Goal: Information Seeking & Learning: Learn about a topic

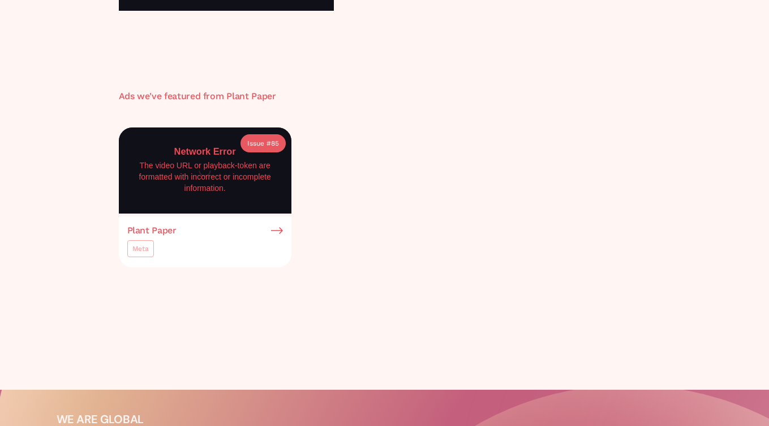
scroll to position [102, 0]
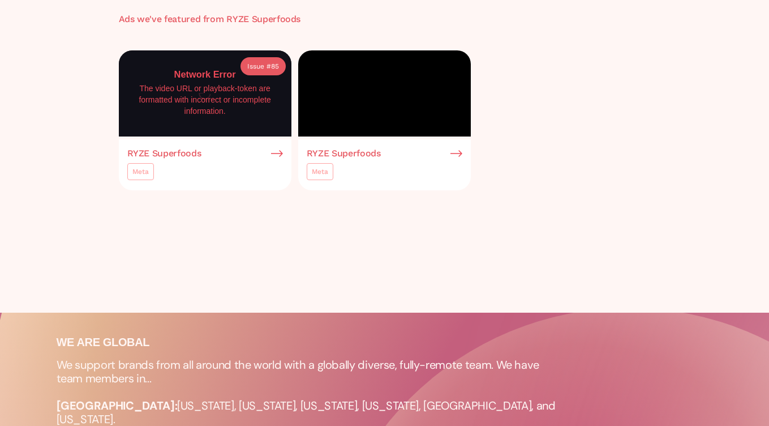
scroll to position [445, 0]
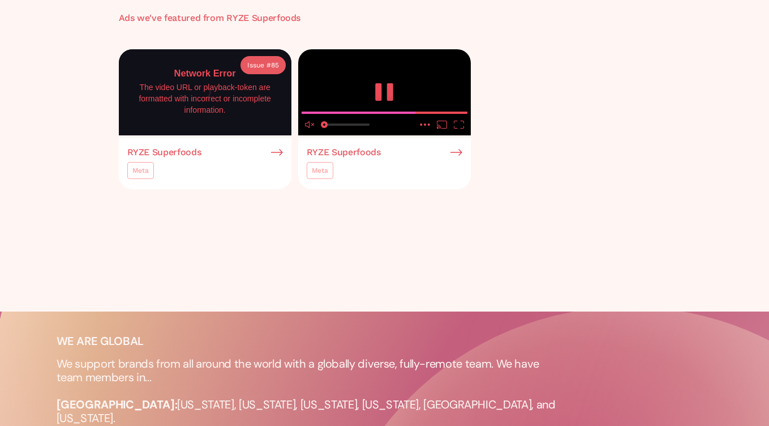
click at [389, 136] on video at bounding box center [384, 92] width 173 height 87
click at [463, 128] on icon "enter fullscreen mode" at bounding box center [459, 125] width 10 height 8
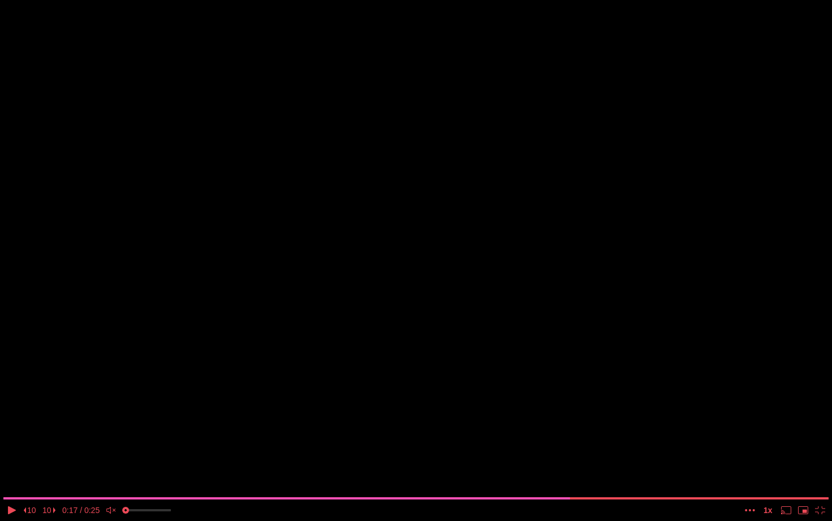
click at [447, 308] on video at bounding box center [416, 260] width 832 height 521
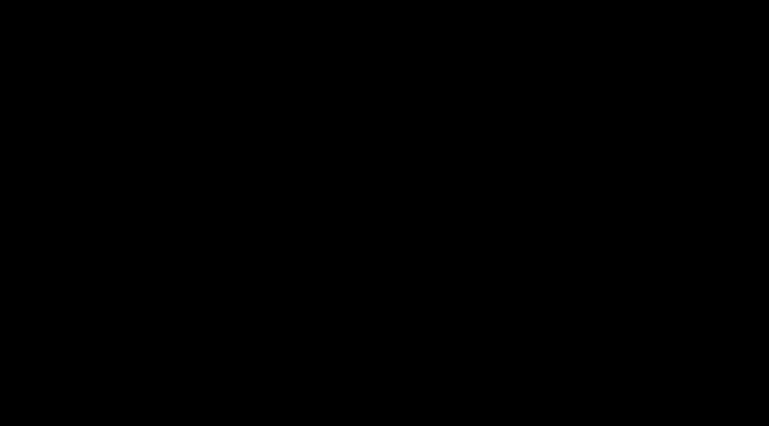
scroll to position [12, 0]
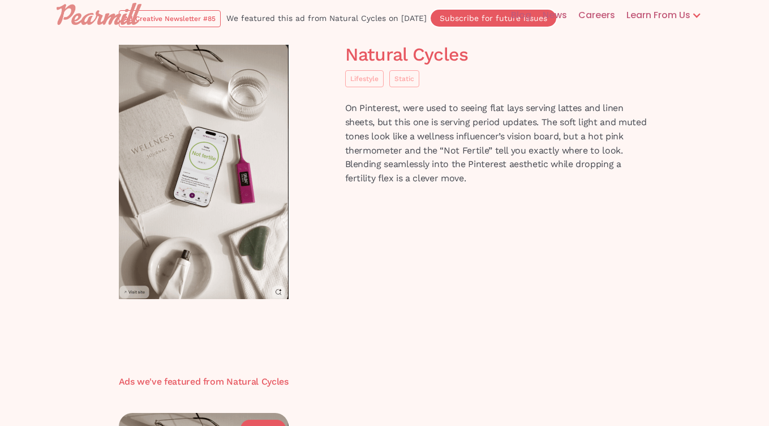
scroll to position [20, 0]
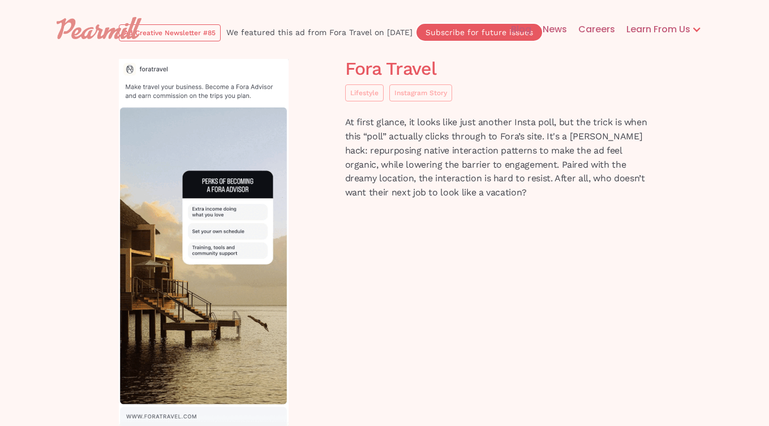
click at [374, 67] on h1 "Fora Travel" at bounding box center [498, 69] width 306 height 20
click at [396, 66] on h1 "Fora Travel" at bounding box center [498, 69] width 306 height 20
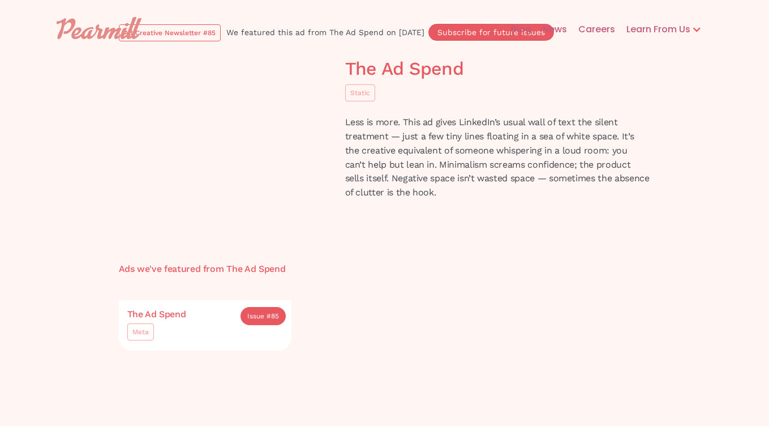
click at [394, 74] on h1 "The Ad Spend" at bounding box center [498, 69] width 306 height 20
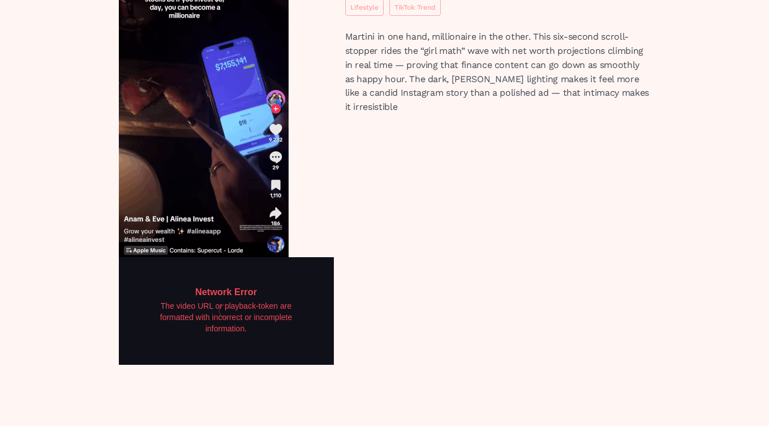
scroll to position [90, 0]
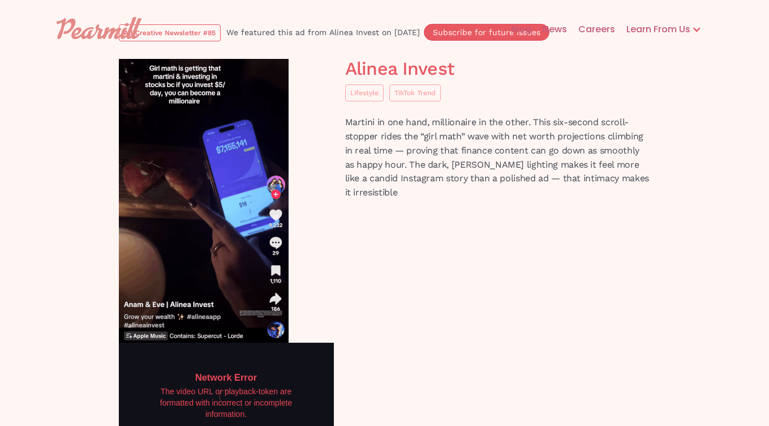
scroll to position [34, 0]
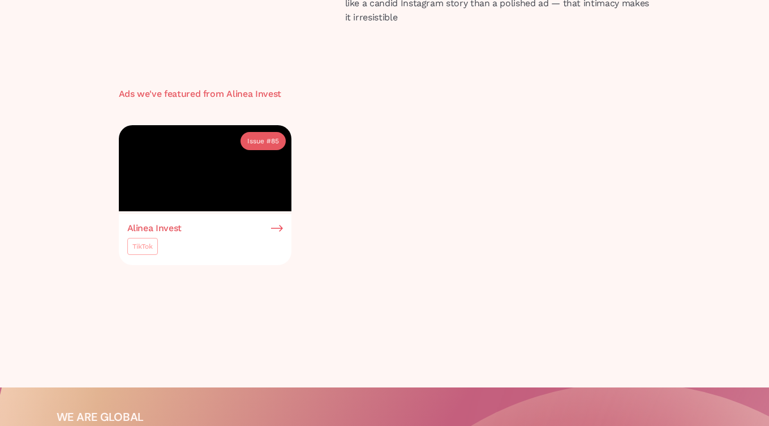
scroll to position [25, 0]
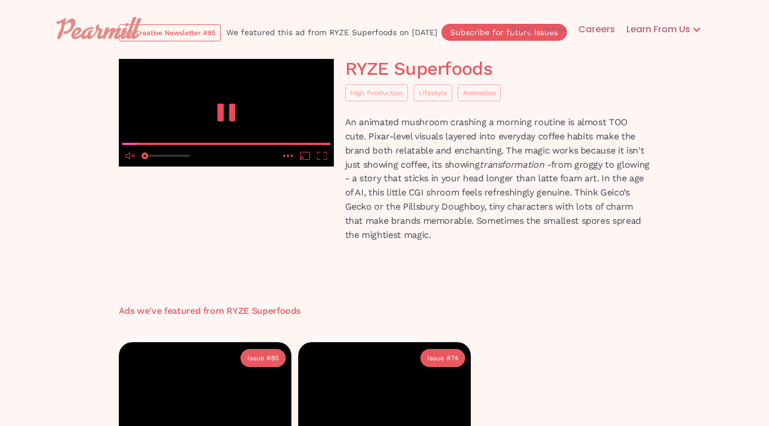
click at [132, 158] on icon "unmute" at bounding box center [132, 156] width 1 height 6
click at [132, 157] on icon "mute" at bounding box center [132, 155] width 3 height 3
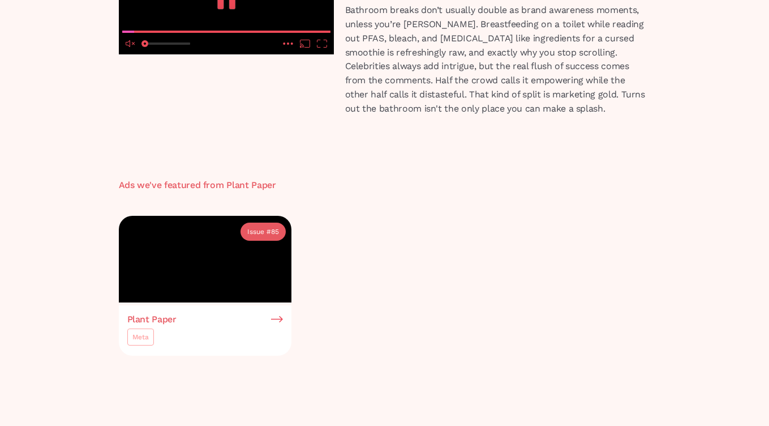
scroll to position [114, 0]
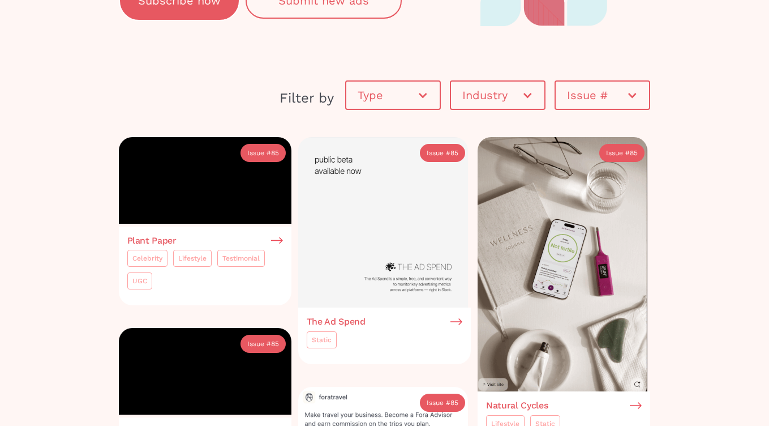
scroll to position [147, 0]
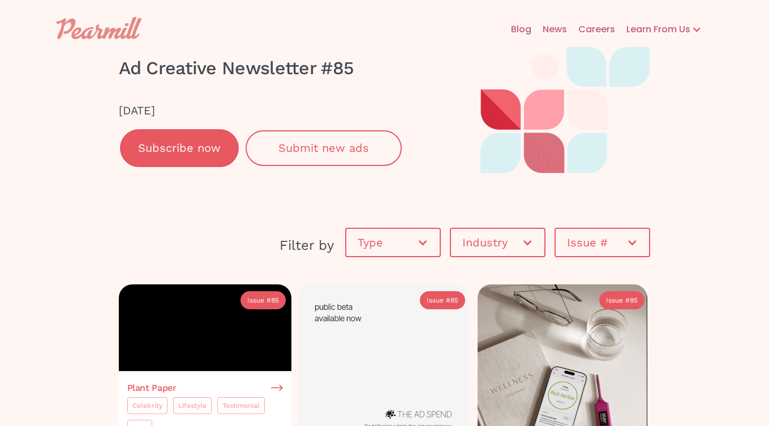
click at [517, 27] on link "Blog" at bounding box center [516, 29] width 32 height 36
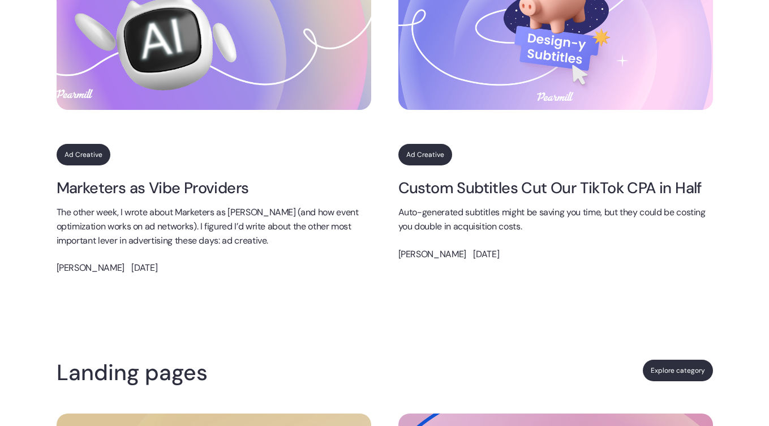
scroll to position [1029, 0]
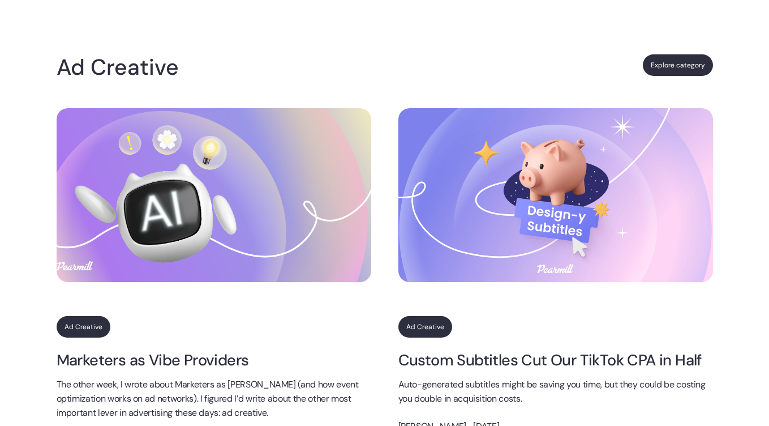
click at [420, 324] on link "Ad Creative" at bounding box center [425, 327] width 54 height 22
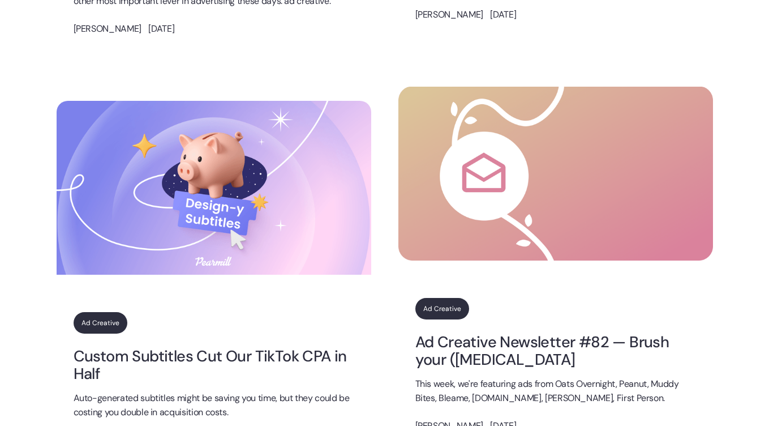
scroll to position [606, 0]
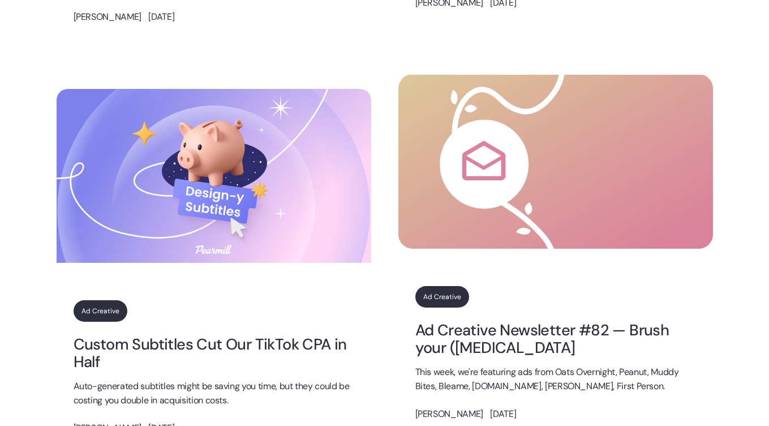
click at [486, 348] on link "Ad Creative Newsletter #82 — Brush your (leg) hair" at bounding box center [555, 339] width 281 height 36
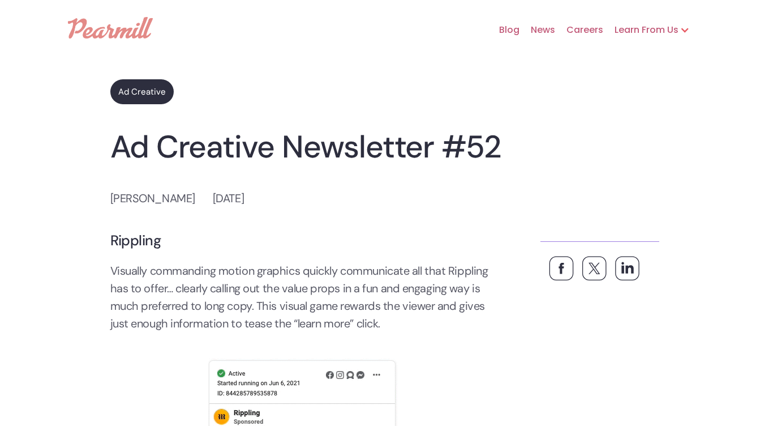
scroll to position [8, 0]
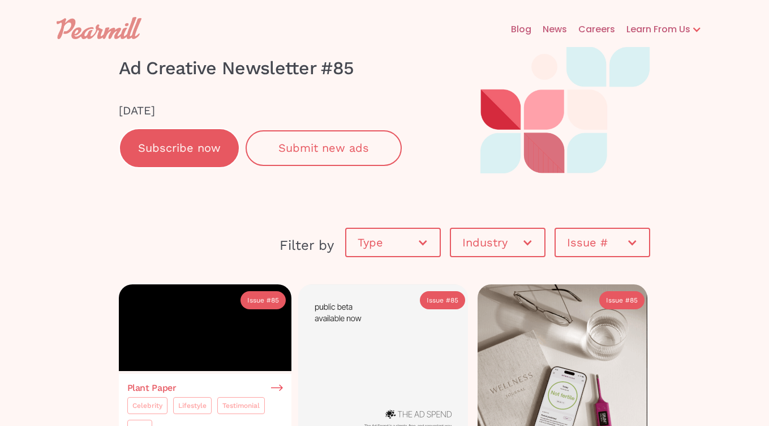
click at [516, 29] on link "Blog" at bounding box center [516, 29] width 32 height 36
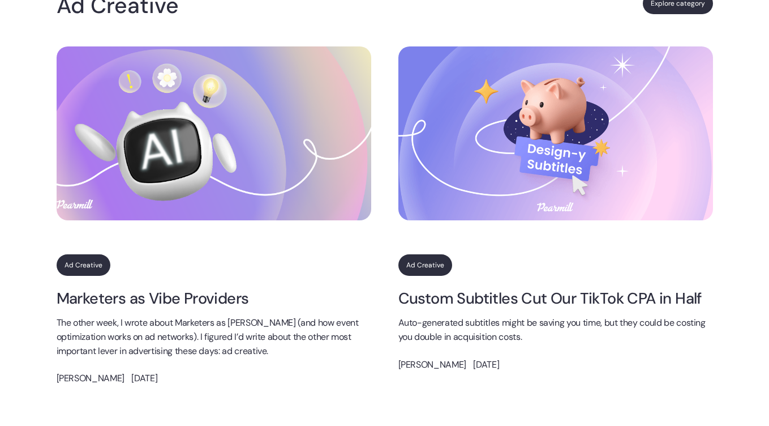
scroll to position [1091, 0]
click at [437, 252] on div "Ad Creative Custom Subtitles Cut Our TikTok CPA in Half Auto-generated subtitle…" at bounding box center [555, 219] width 315 height 346
click at [427, 263] on link "Ad Creative" at bounding box center [425, 265] width 54 height 22
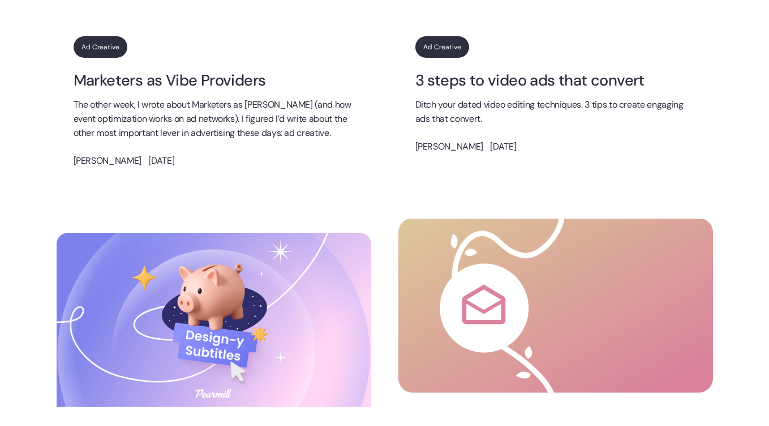
scroll to position [589, 0]
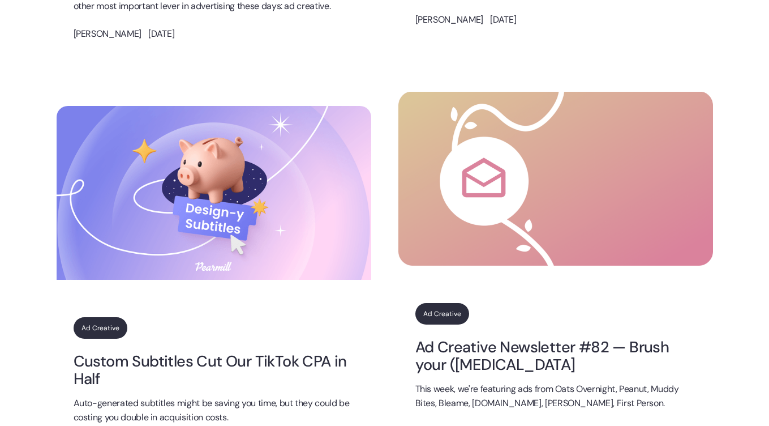
click at [467, 213] on img at bounding box center [555, 179] width 315 height 174
click at [440, 312] on link "Ad Creative" at bounding box center [442, 314] width 54 height 22
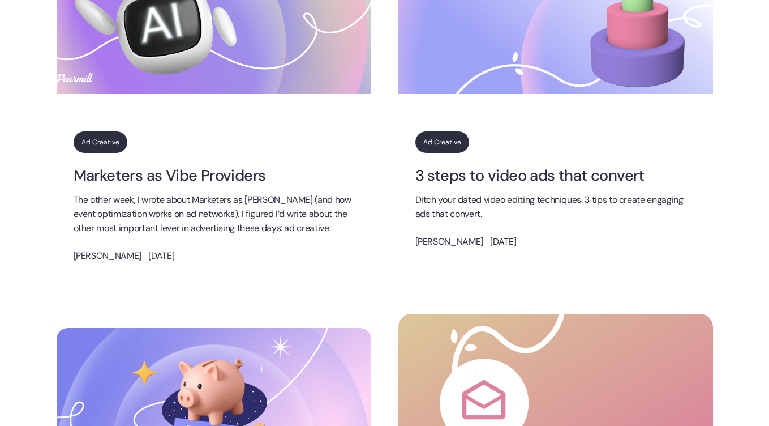
scroll to position [701, 0]
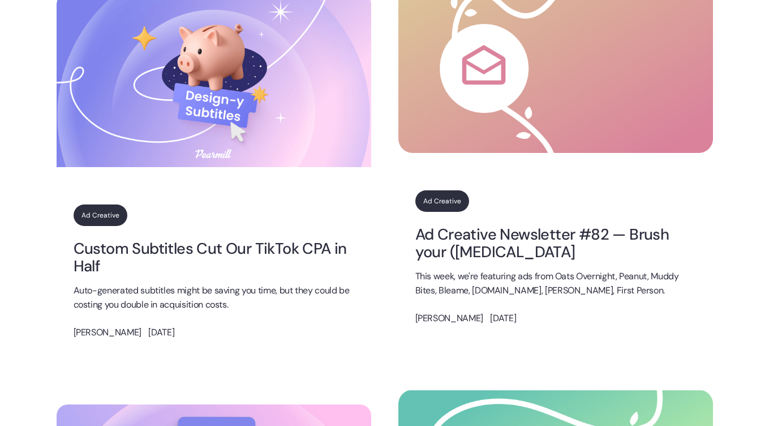
click at [458, 147] on img at bounding box center [555, 66] width 315 height 174
click at [467, 114] on img at bounding box center [555, 66] width 315 height 174
click at [454, 231] on link "Ad Creative Newsletter #82 — Brush your ([MEDICAL_DATA]" at bounding box center [555, 243] width 281 height 36
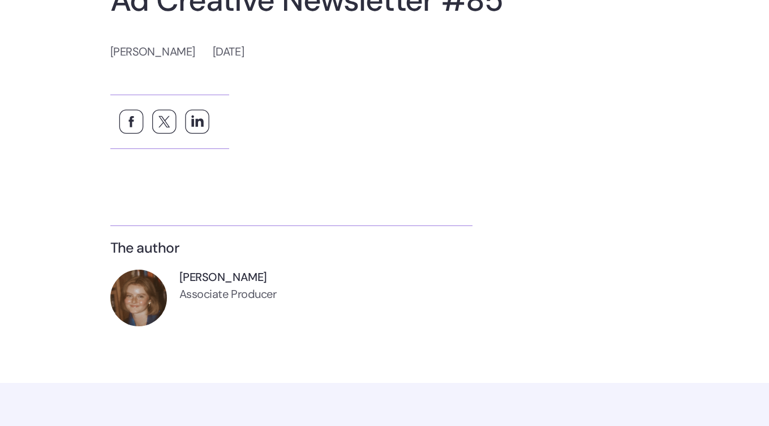
scroll to position [104, 0]
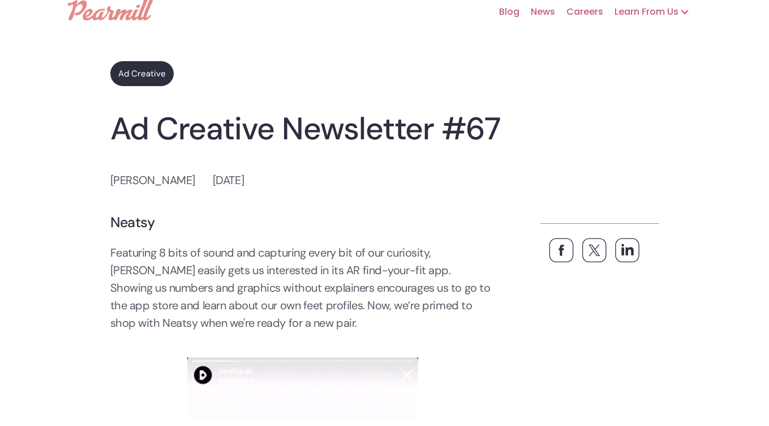
scroll to position [17, 0]
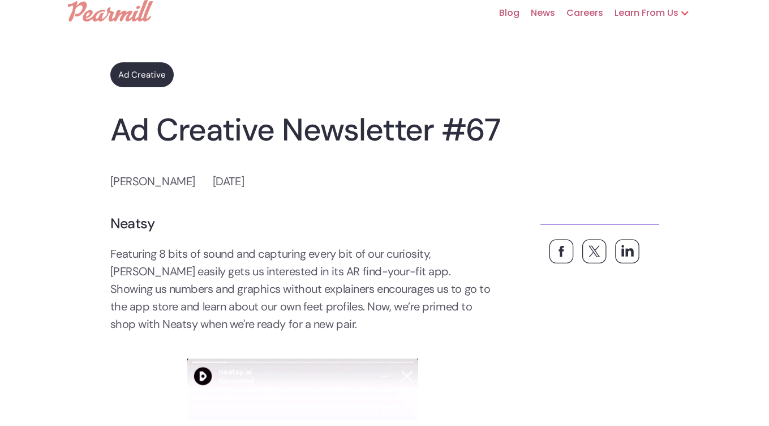
click at [139, 71] on link "Ad Creative" at bounding box center [141, 74] width 63 height 25
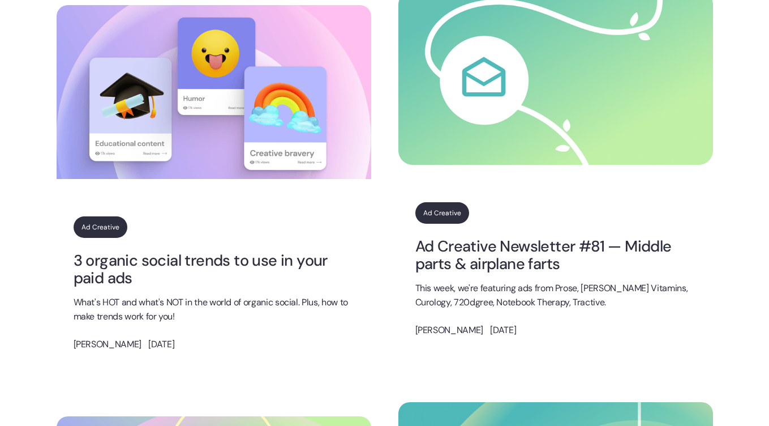
scroll to position [978, 0]
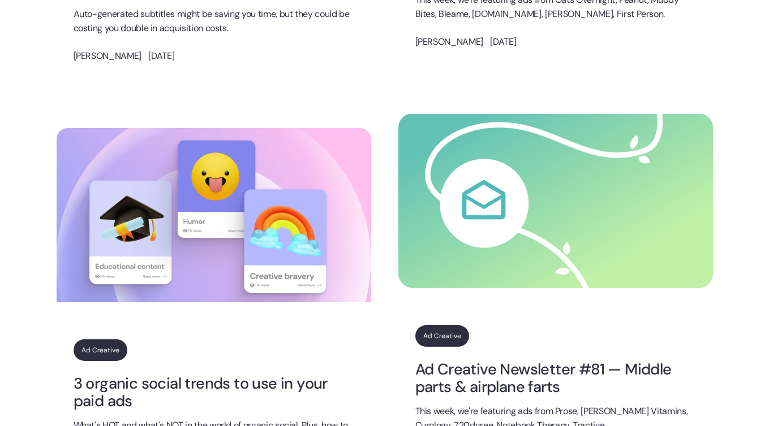
click at [505, 263] on img at bounding box center [555, 201] width 315 height 174
click at [465, 370] on link "Ad Creative Newsletter #81 — Middle parts & airplane farts" at bounding box center [555, 378] width 281 height 36
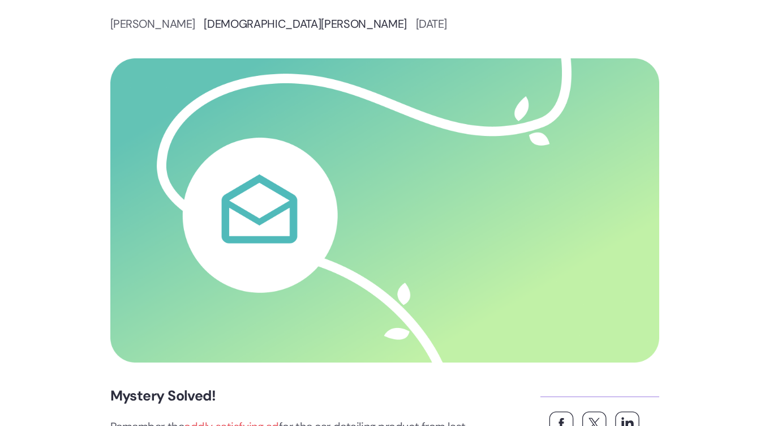
scroll to position [211, 0]
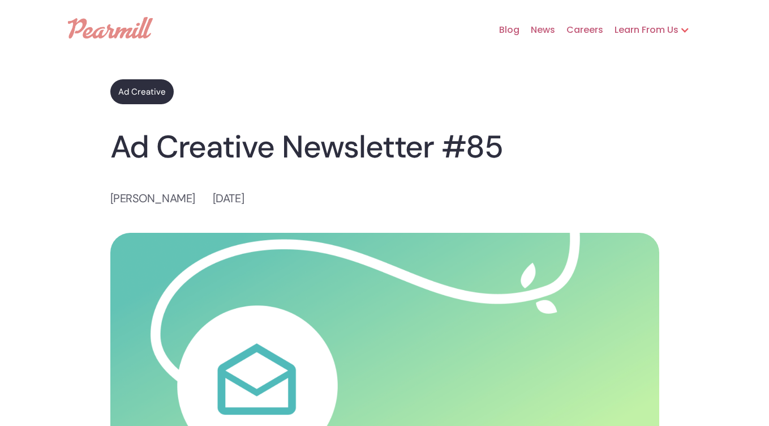
click at [134, 89] on link "Ad Creative" at bounding box center [141, 91] width 63 height 25
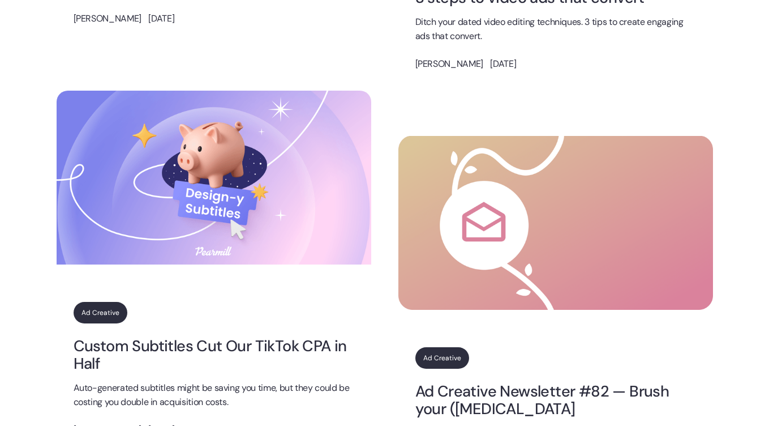
scroll to position [956, 0]
click at [471, 391] on link "Ad Creative Newsletter #82 — Brush your ([MEDICAL_DATA]" at bounding box center [555, 400] width 281 height 36
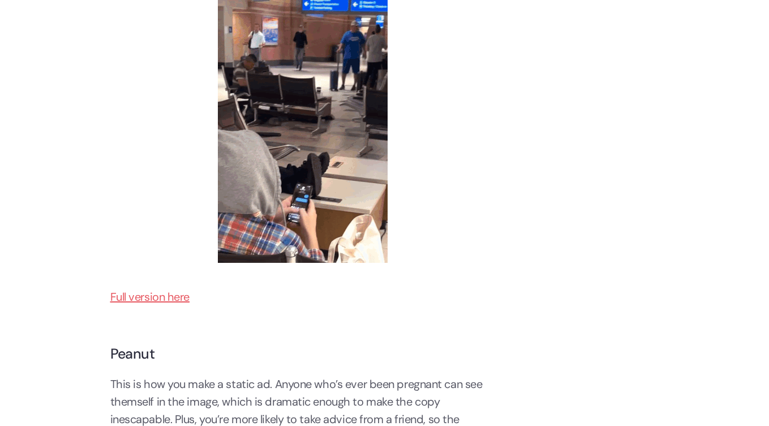
scroll to position [527, 0]
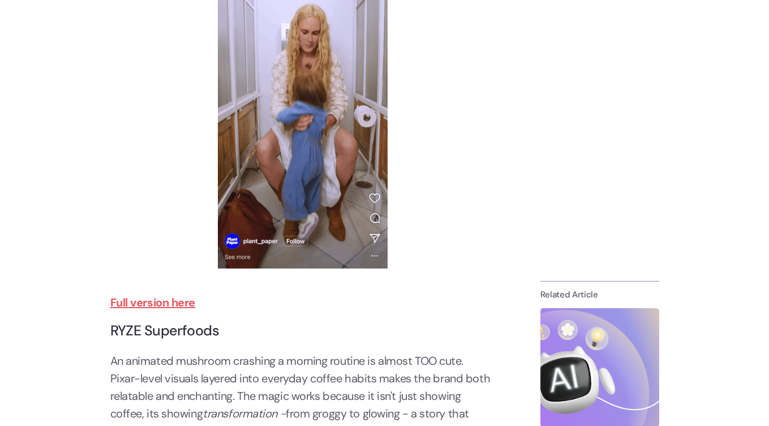
scroll to position [856, 0]
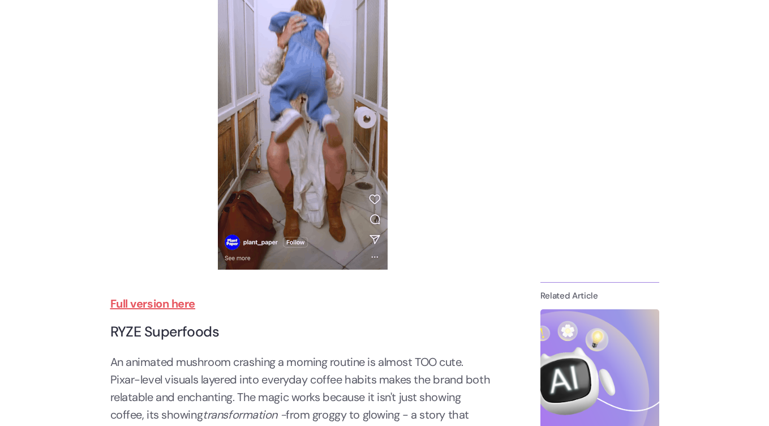
click at [121, 306] on strong "Full version here" at bounding box center [152, 303] width 85 height 15
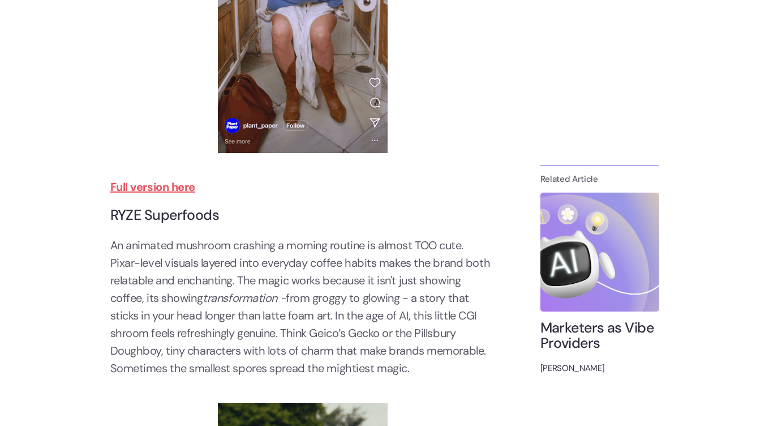
scroll to position [1254, 0]
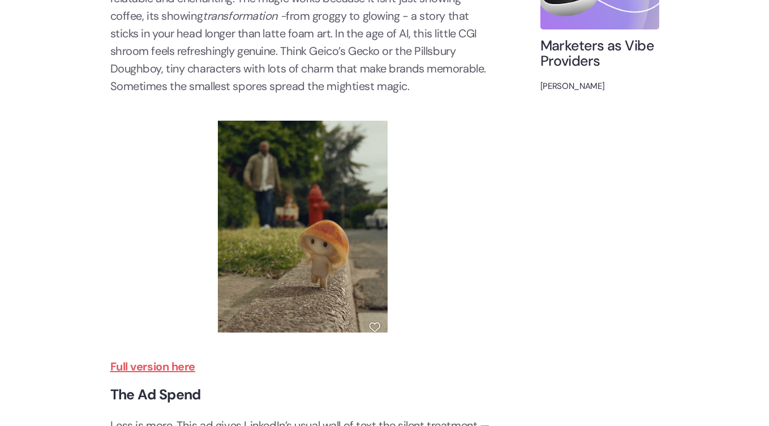
click at [175, 364] on strong "Full version here" at bounding box center [152, 366] width 85 height 15
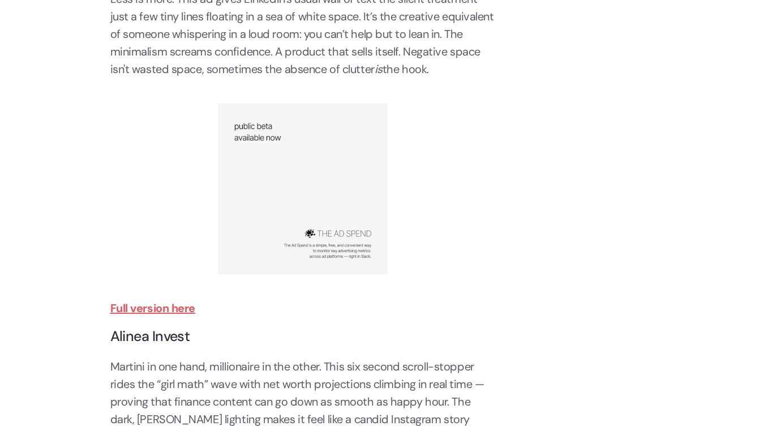
scroll to position [1682, 0]
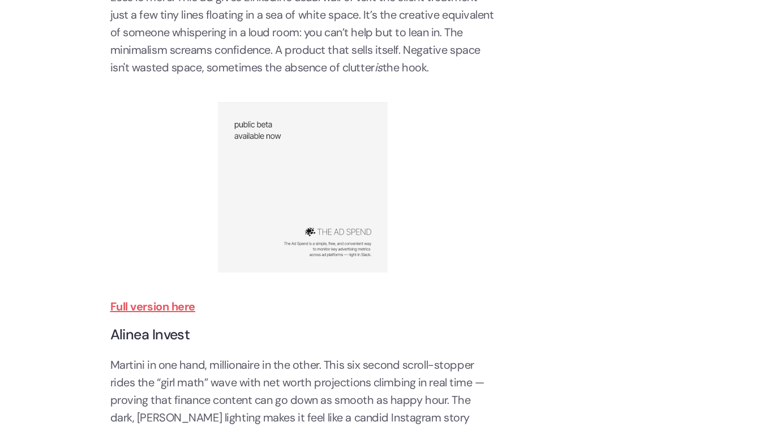
click at [139, 307] on strong "Full version here" at bounding box center [152, 306] width 85 height 15
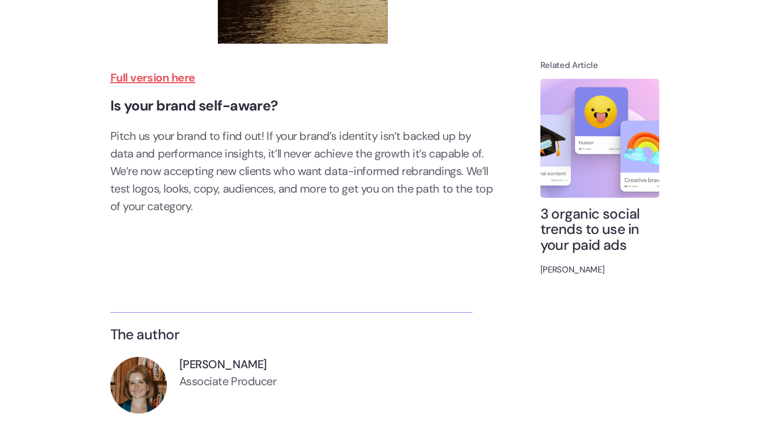
scroll to position [3329, 0]
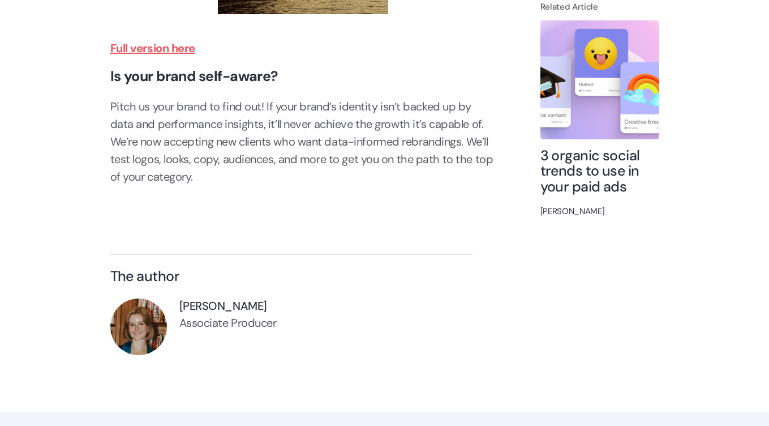
scroll to position [2981, 0]
